Goal: Information Seeking & Learning: Find specific page/section

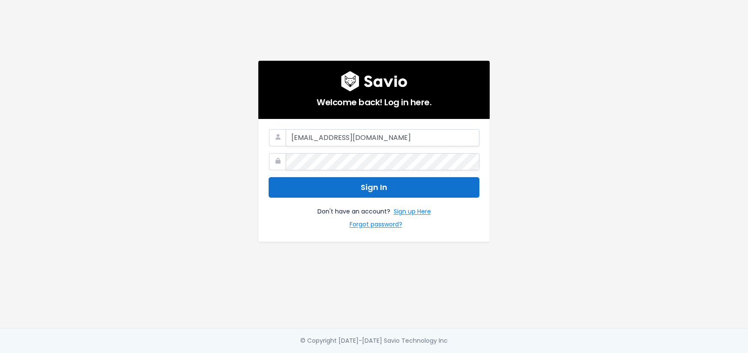
click at [366, 183] on button "Sign In" at bounding box center [374, 187] width 211 height 21
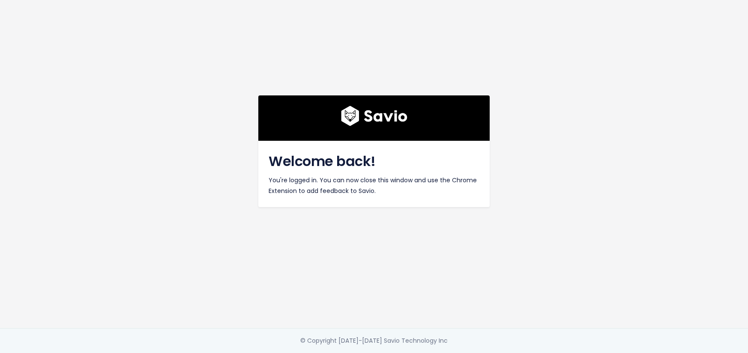
click at [282, 31] on div "Welcome back! You're logged in. You can now close this window and use the Chrom…" at bounding box center [374, 164] width 488 height 329
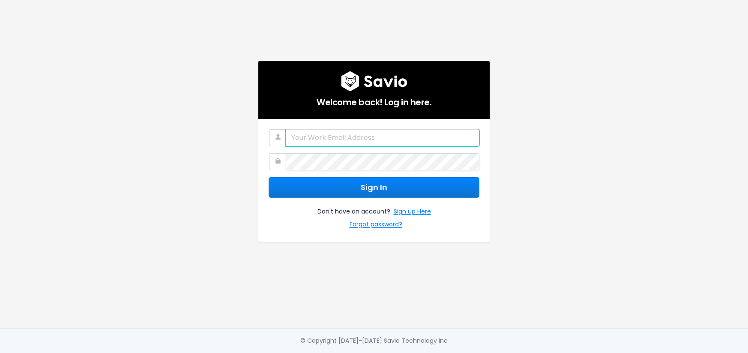
type input "ch@memberful.com"
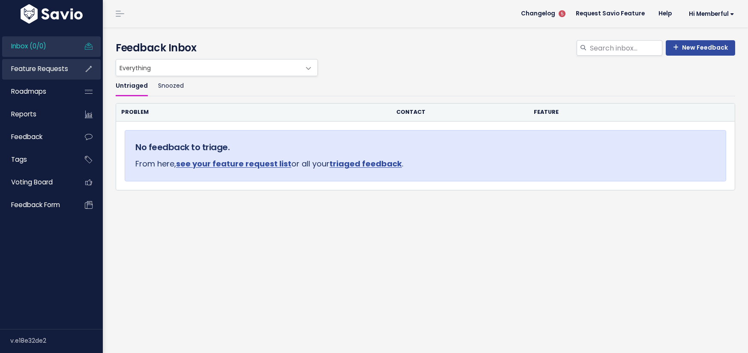
click at [33, 68] on span "Feature Requests" at bounding box center [39, 68] width 57 height 9
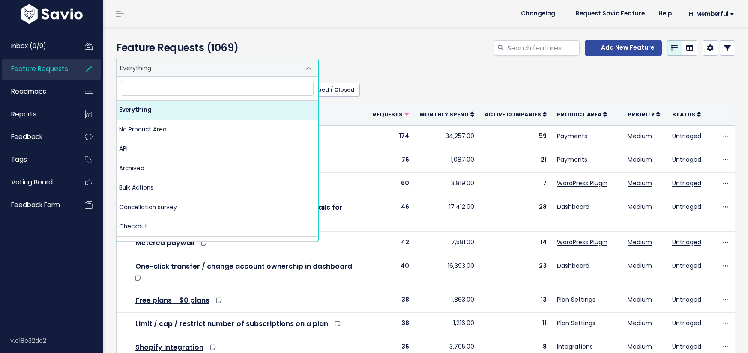
click at [184, 64] on span "Everything" at bounding box center [209, 68] width 184 height 16
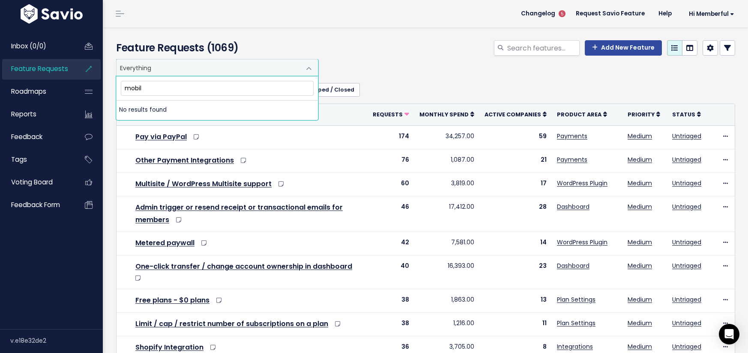
type input "mobile"
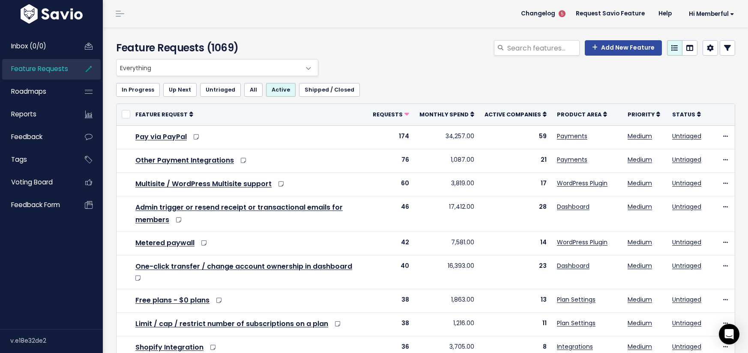
click at [363, 66] on div "Everything No Product Area API Archived Bulk Actions Cancellation survey Checko…" at bounding box center [423, 67] width 619 height 17
click at [531, 46] on input "search" at bounding box center [542, 47] width 73 height 15
type input "mobile"
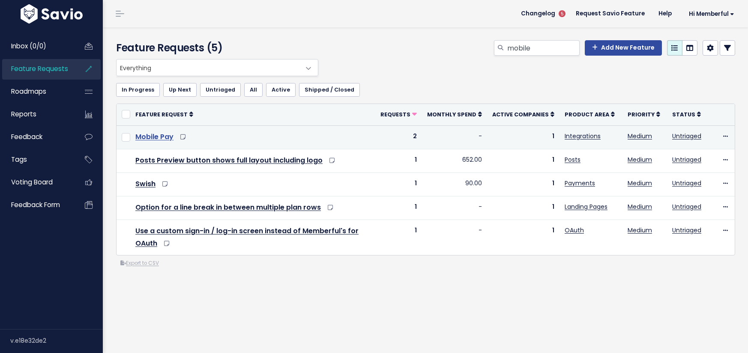
click at [152, 138] on link "Mobile Pay" at bounding box center [154, 137] width 38 height 10
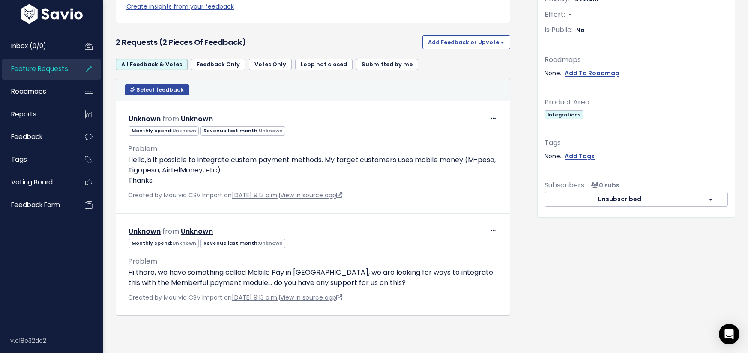
scroll to position [277, 0]
